Goal: Obtain resource: Download file/media

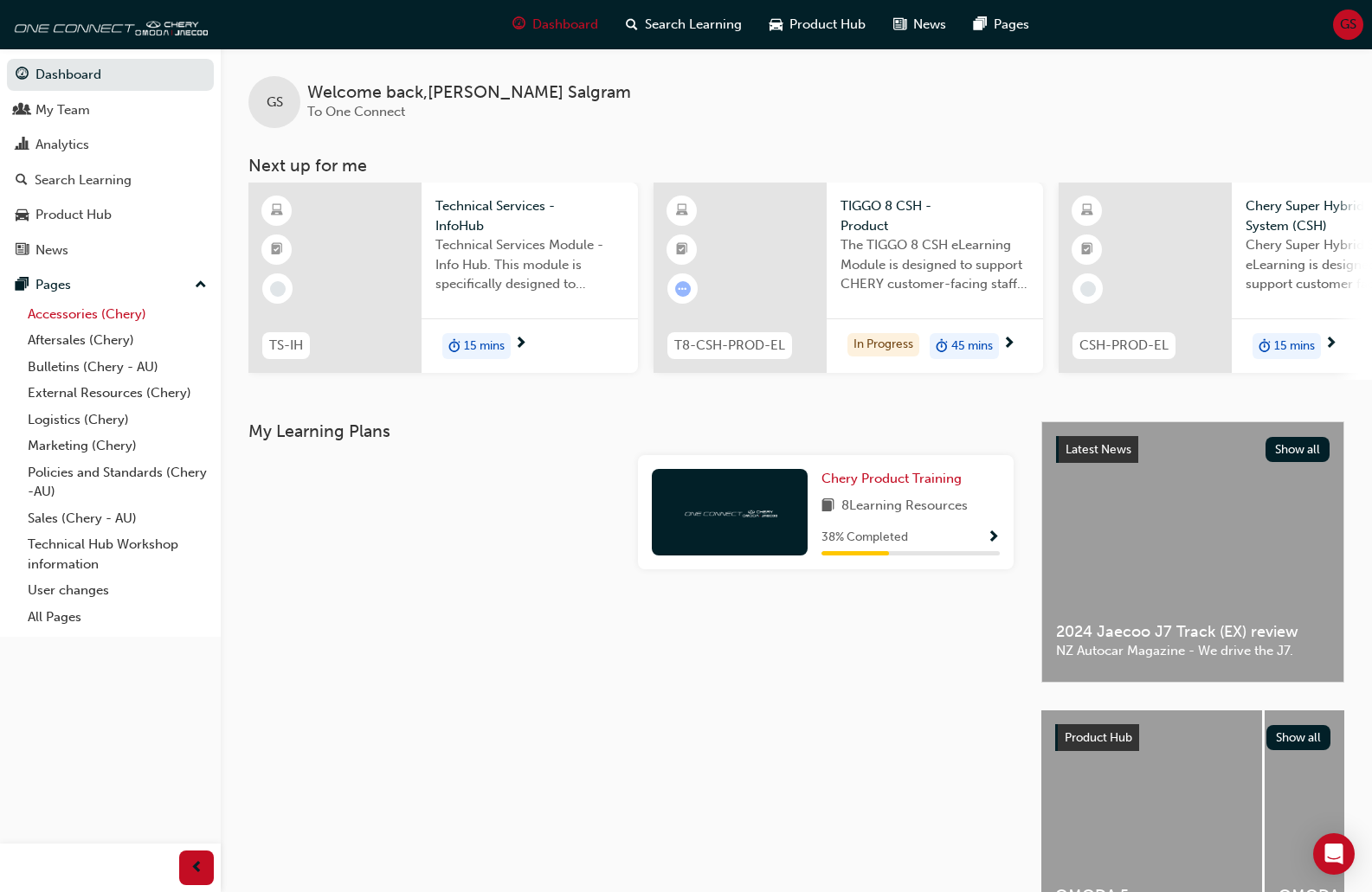
click at [63, 301] on link "Accessories (Chery)" at bounding box center [117, 315] width 193 height 27
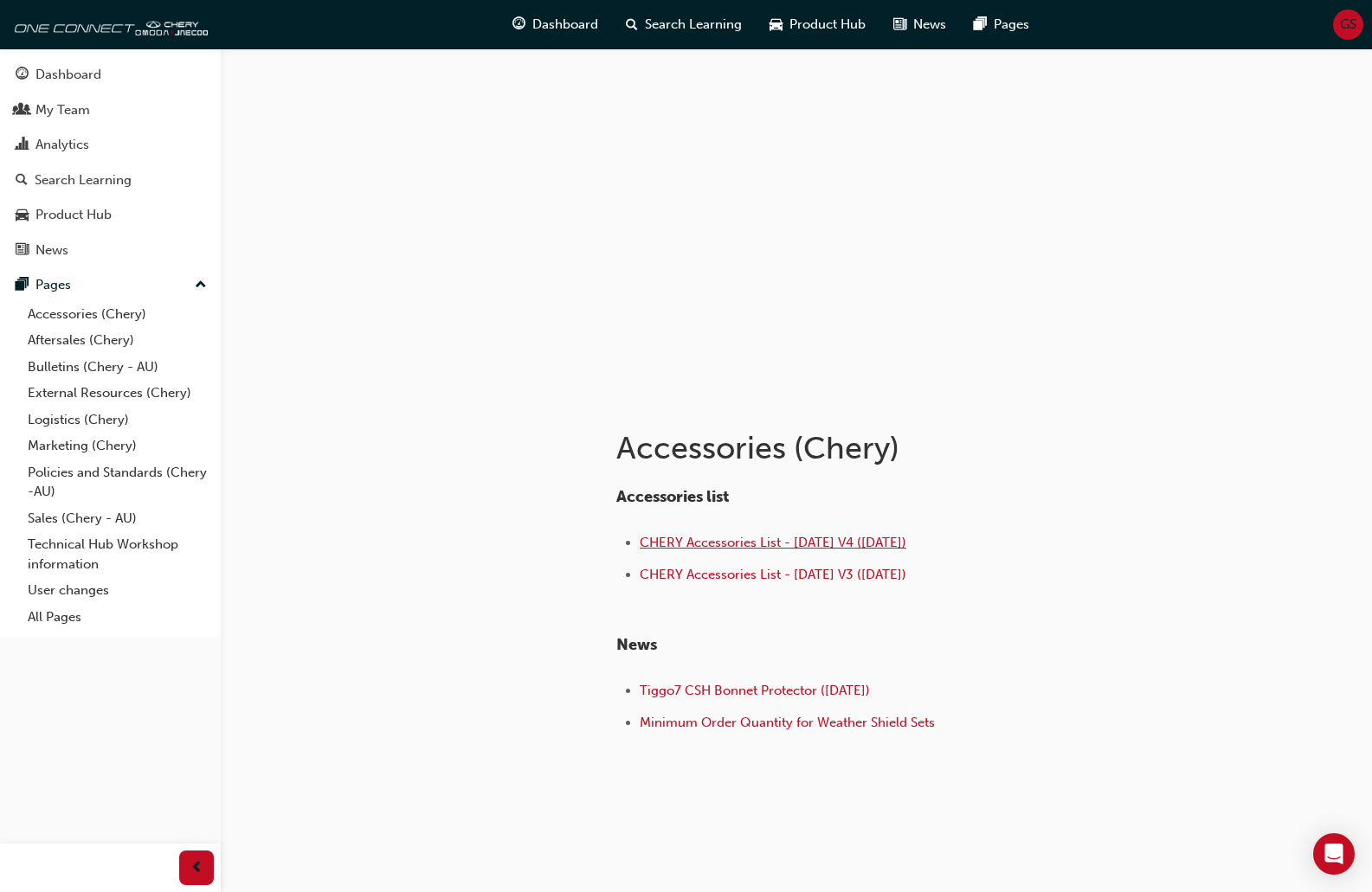
click at [782, 542] on span "CHERY Accessories List - [DATE] V4 ([DATE])" at bounding box center [773, 543] width 267 height 15
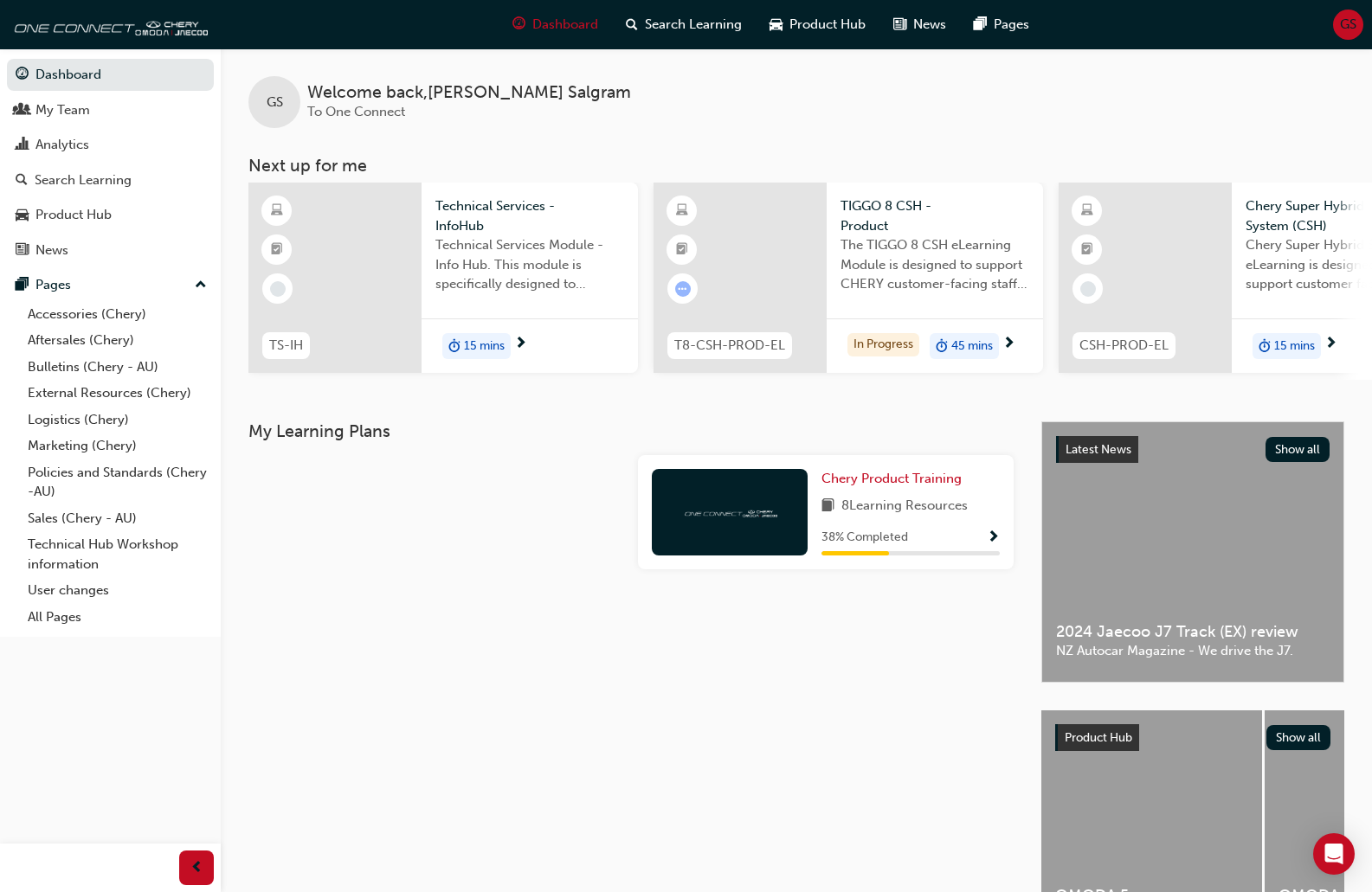
click at [1361, 26] on div "GS" at bounding box center [1349, 25] width 31 height 31
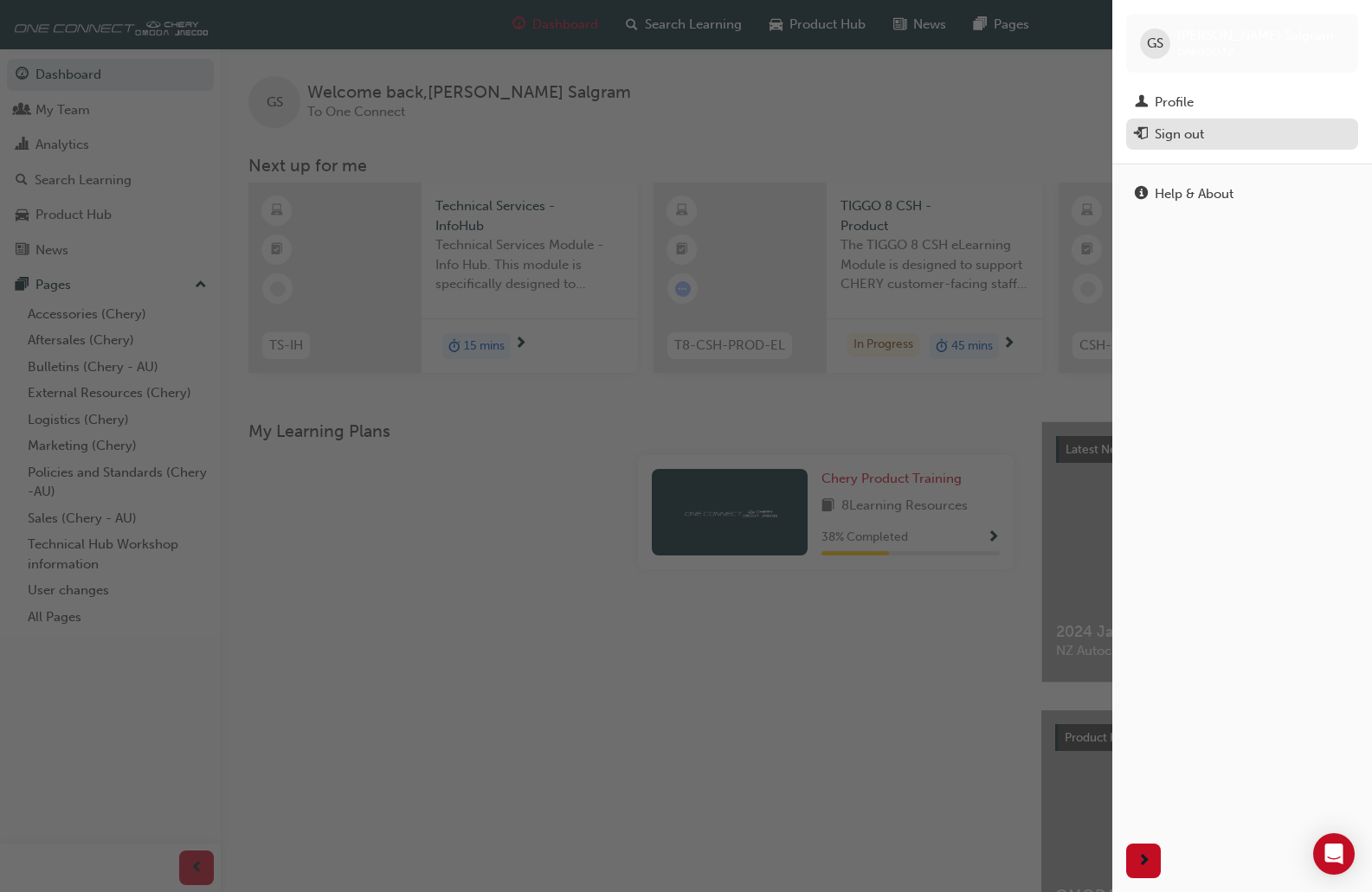
click at [1211, 137] on div "Sign out" at bounding box center [1242, 134] width 215 height 22
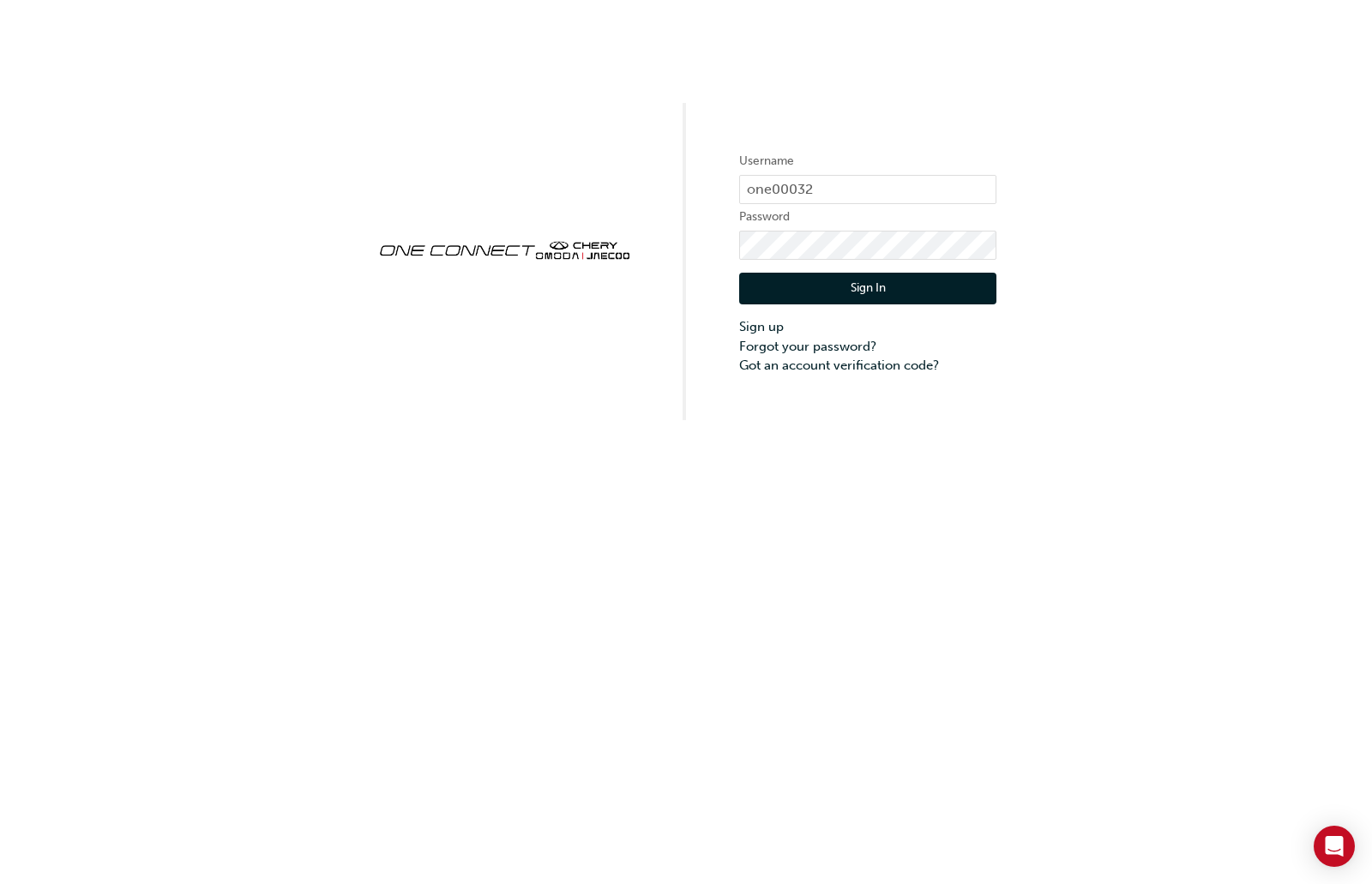
click at [953, 277] on button "Sign In" at bounding box center [867, 289] width 257 height 32
